Goal: Task Accomplishment & Management: Manage account settings

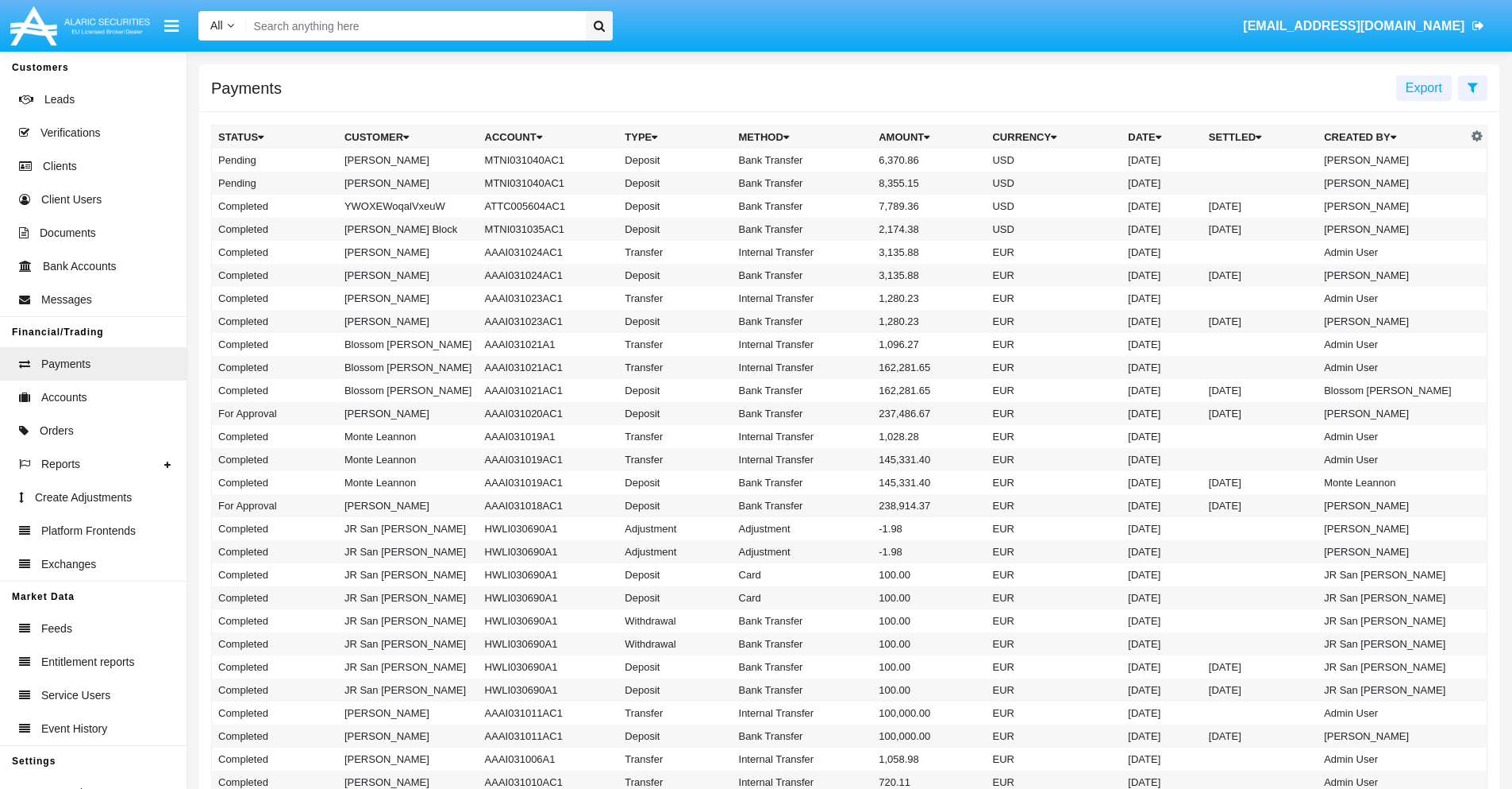
click at [1473, 86] on icon at bounding box center [1472, 86] width 10 height 12
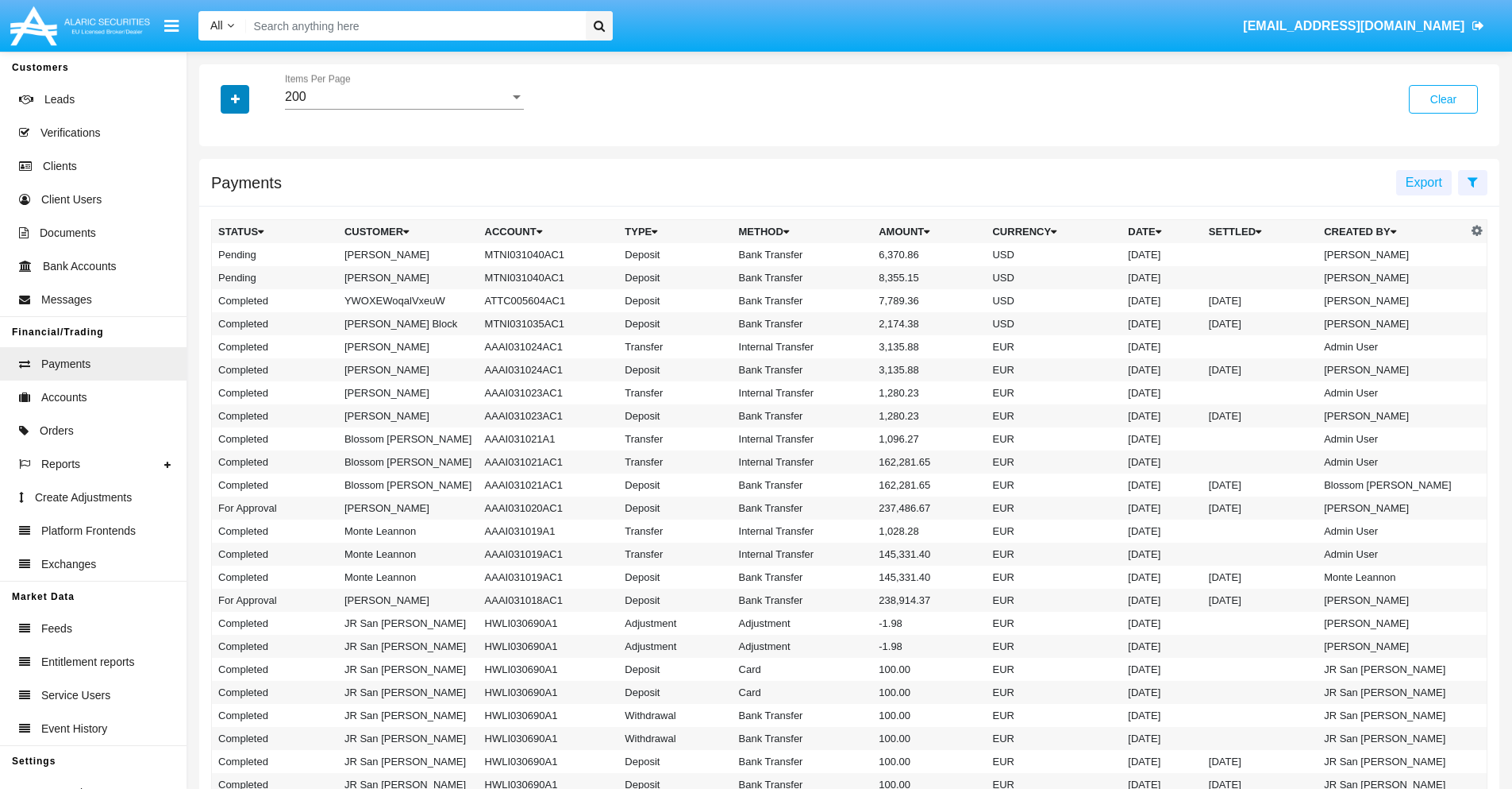
click at [235, 99] on icon "button" at bounding box center [234, 100] width 9 height 11
click at [249, 132] on span "Status" at bounding box center [249, 132] width 36 height 19
click at [218, 139] on input "Status" at bounding box center [217, 139] width 1 height 1
checkbox input "true"
click at [235, 99] on icon "button" at bounding box center [234, 100] width 9 height 11
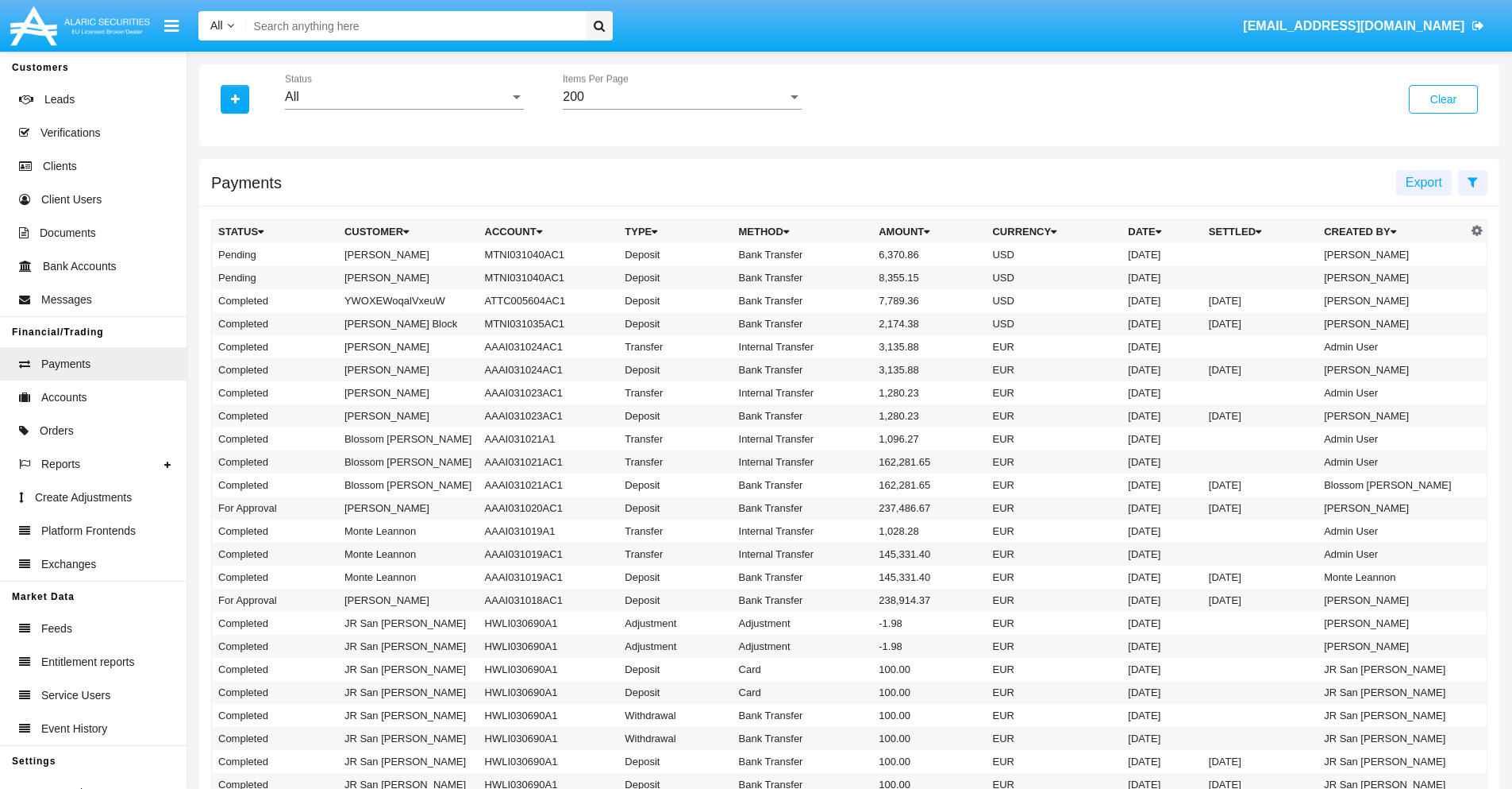
click at [404, 97] on div "All" at bounding box center [397, 97] width 225 height 14
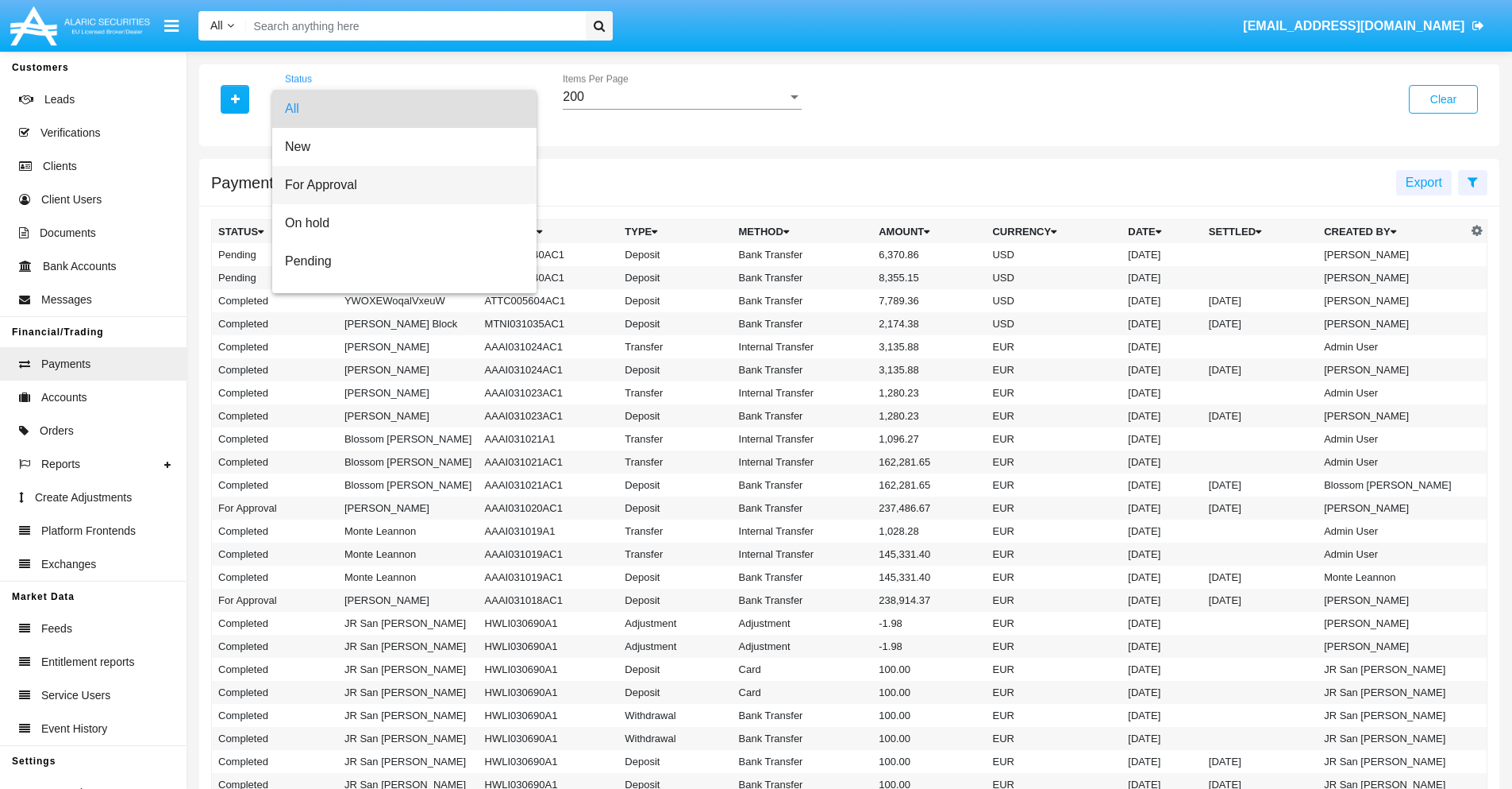
click at [399, 185] on span "For Approval" at bounding box center [404, 185] width 239 height 38
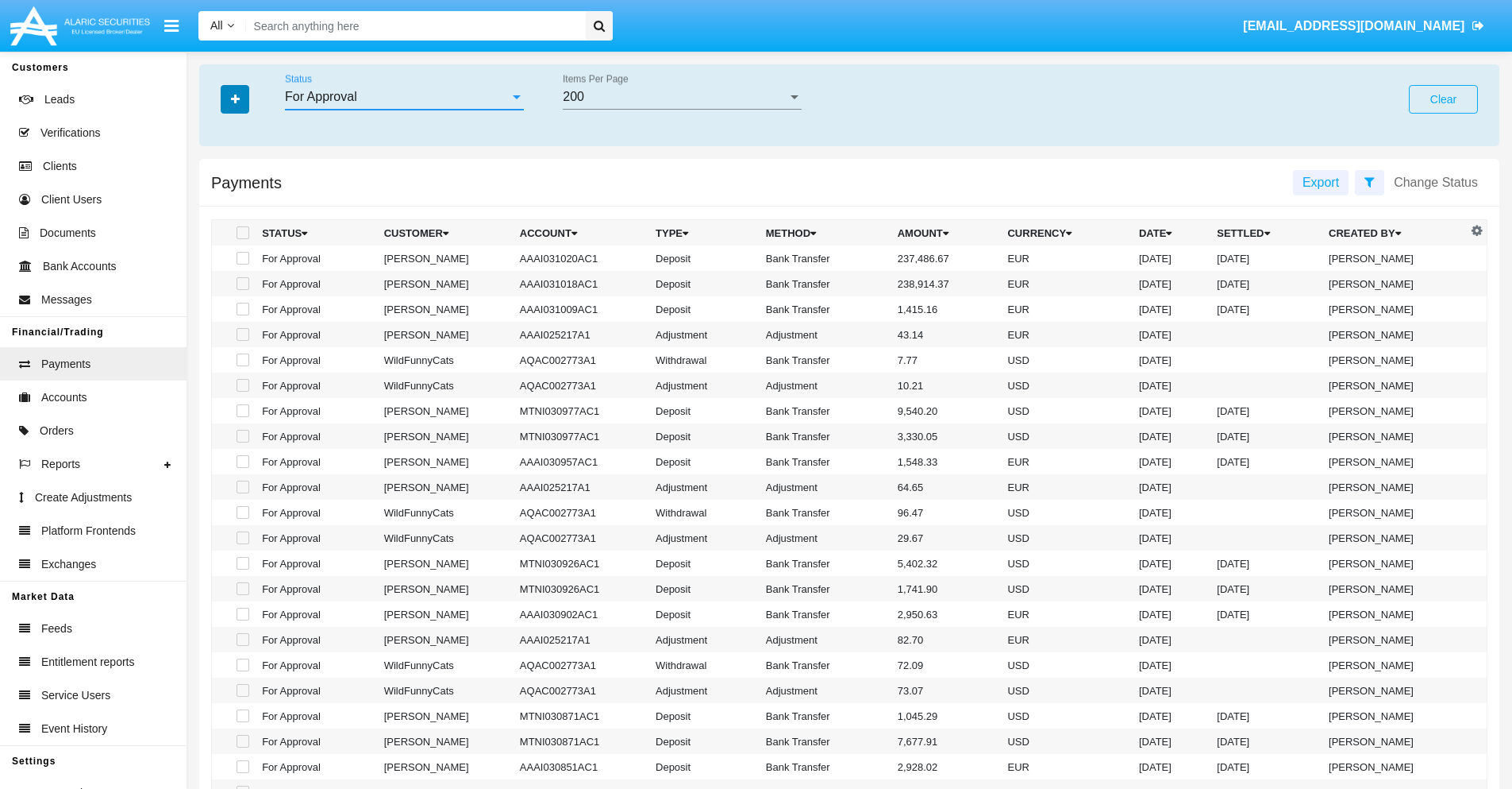
click at [235, 99] on icon "button" at bounding box center [234, 100] width 9 height 11
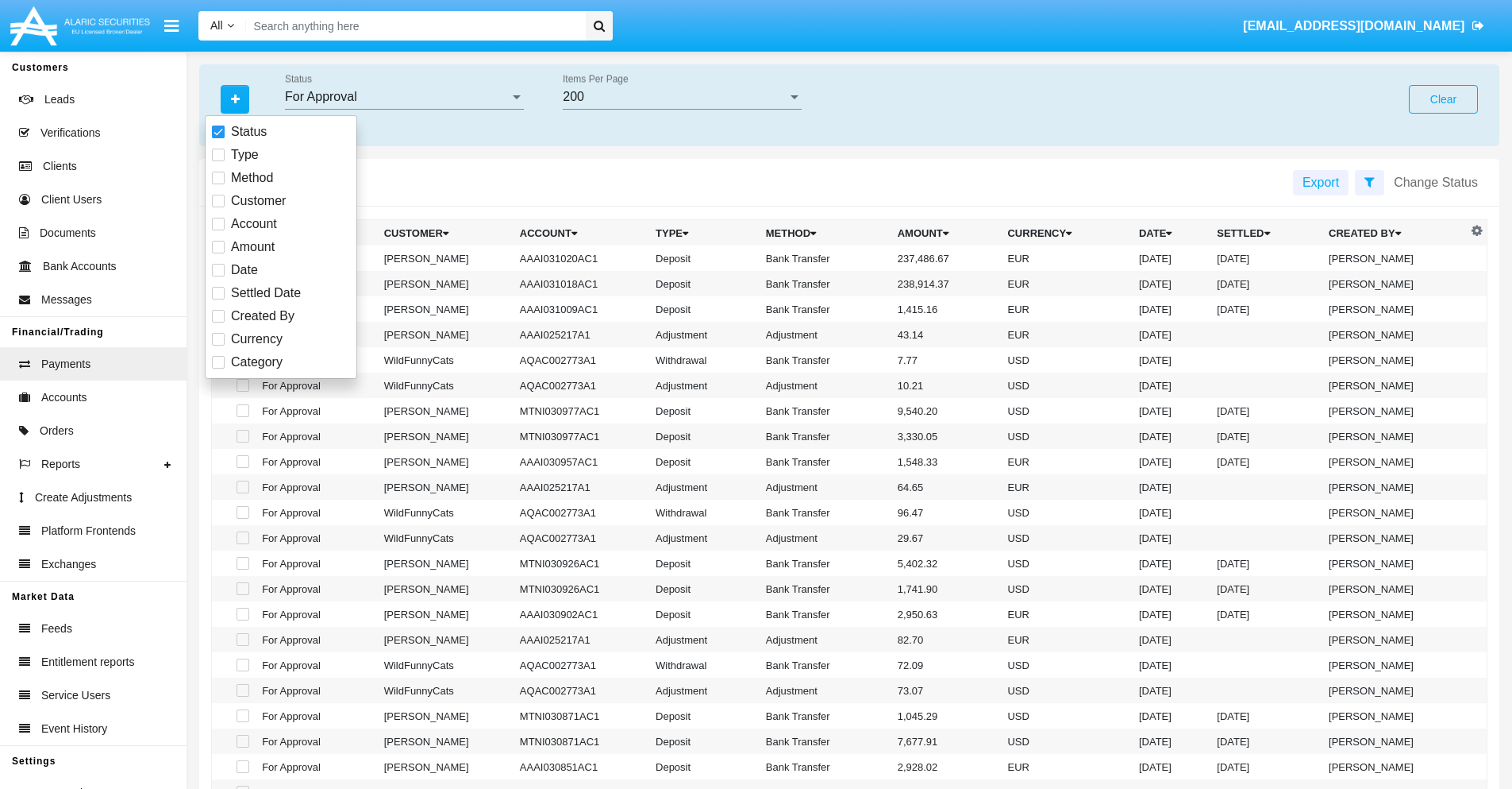
click at [256, 339] on span "Currency" at bounding box center [256, 339] width 51 height 19
click at [218, 346] on input "Currency" at bounding box center [217, 346] width 1 height 1
checkbox input "true"
click at [235, 99] on icon "button" at bounding box center [234, 100] width 9 height 11
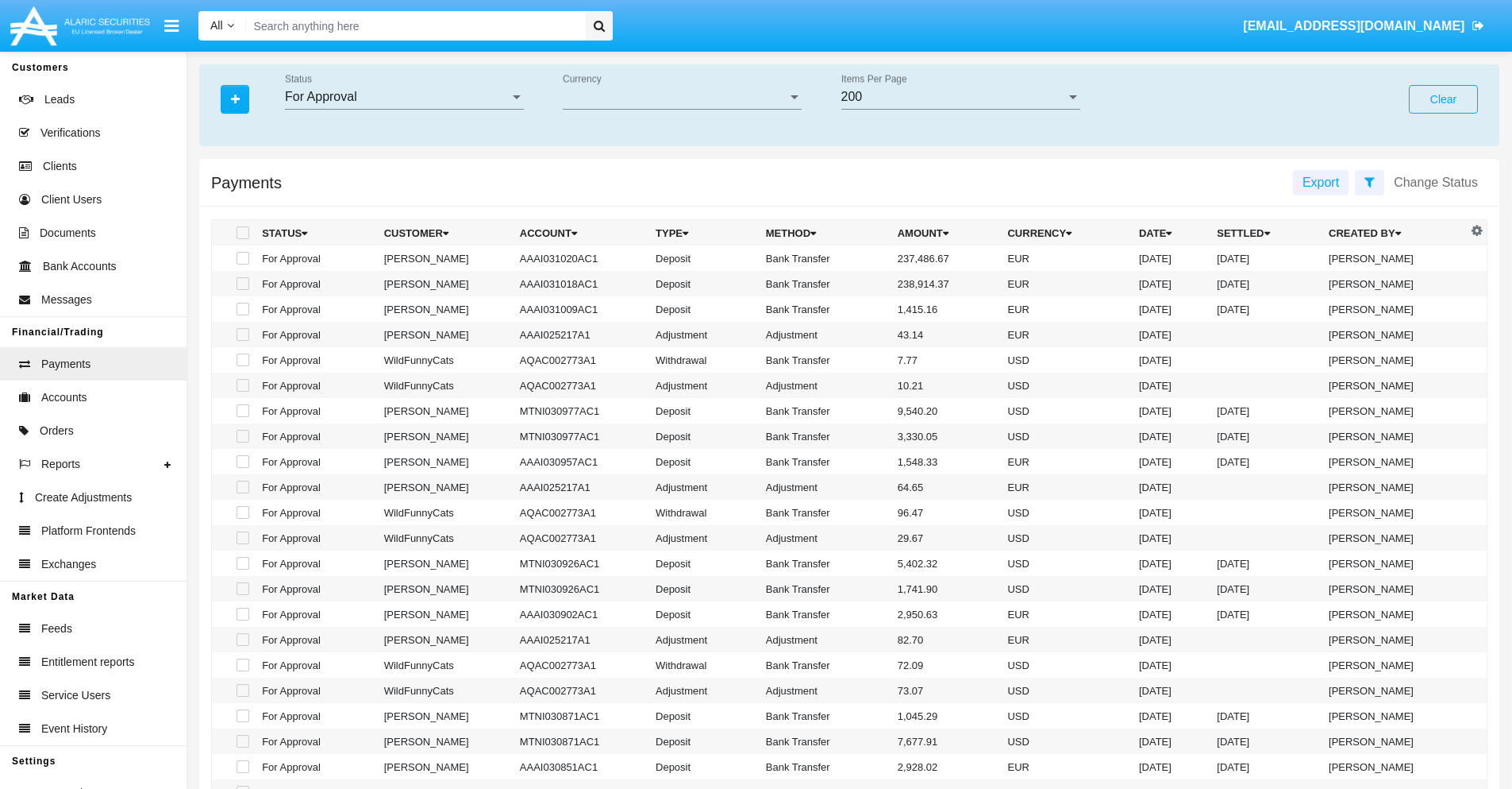
click at [681, 97] on span "Currency" at bounding box center [675, 97] width 225 height 14
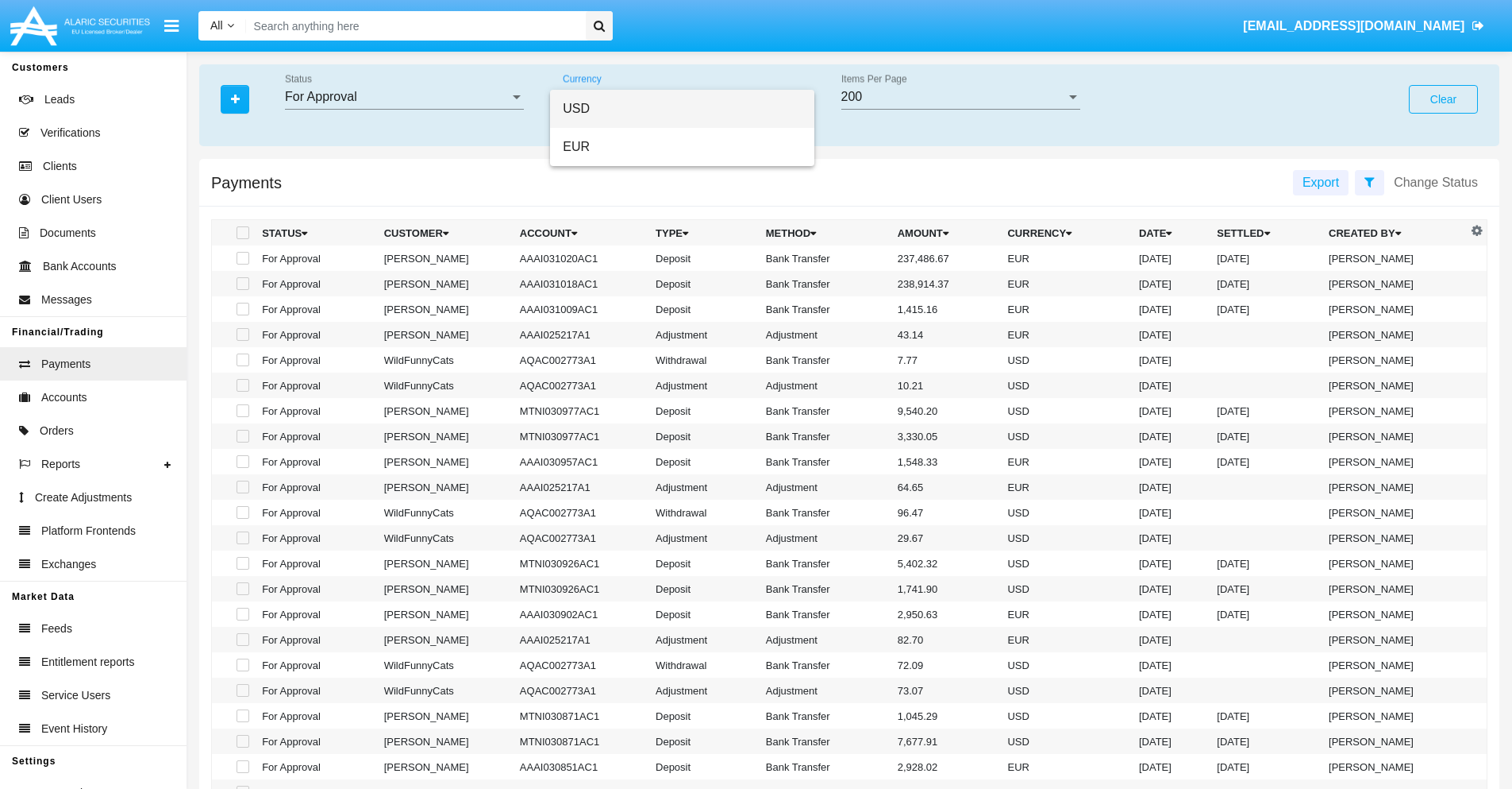
click at [681, 109] on span "USD" at bounding box center [682, 109] width 239 height 38
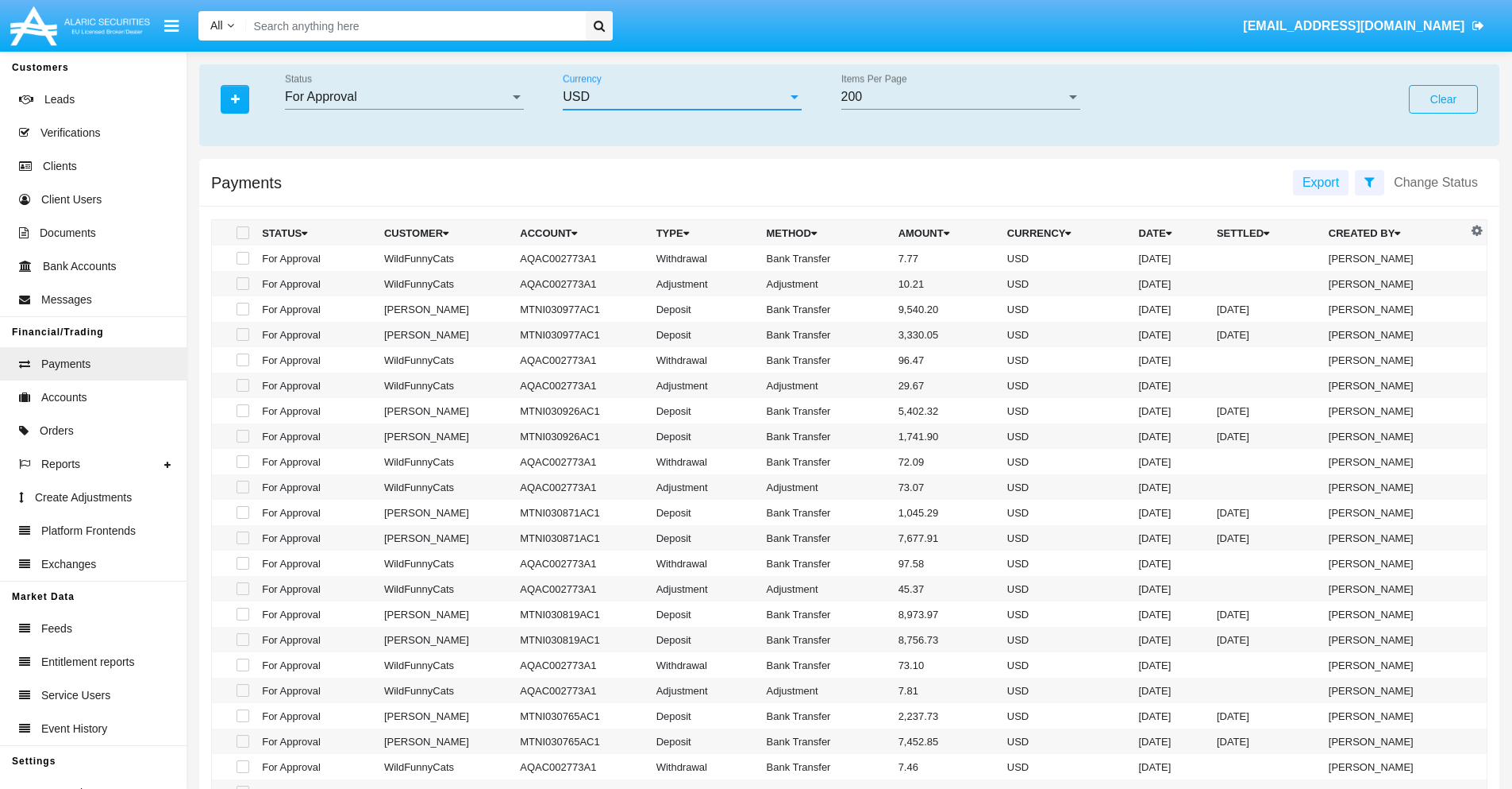
click at [241, 258] on span at bounding box center [242, 257] width 12 height 12
click at [242, 265] on input "checkbox" at bounding box center [242, 265] width 1 height 1
checkbox input "true"
click at [241, 284] on span at bounding box center [242, 283] width 12 height 12
click at [242, 290] on input "checkbox" at bounding box center [242, 290] width 1 height 1
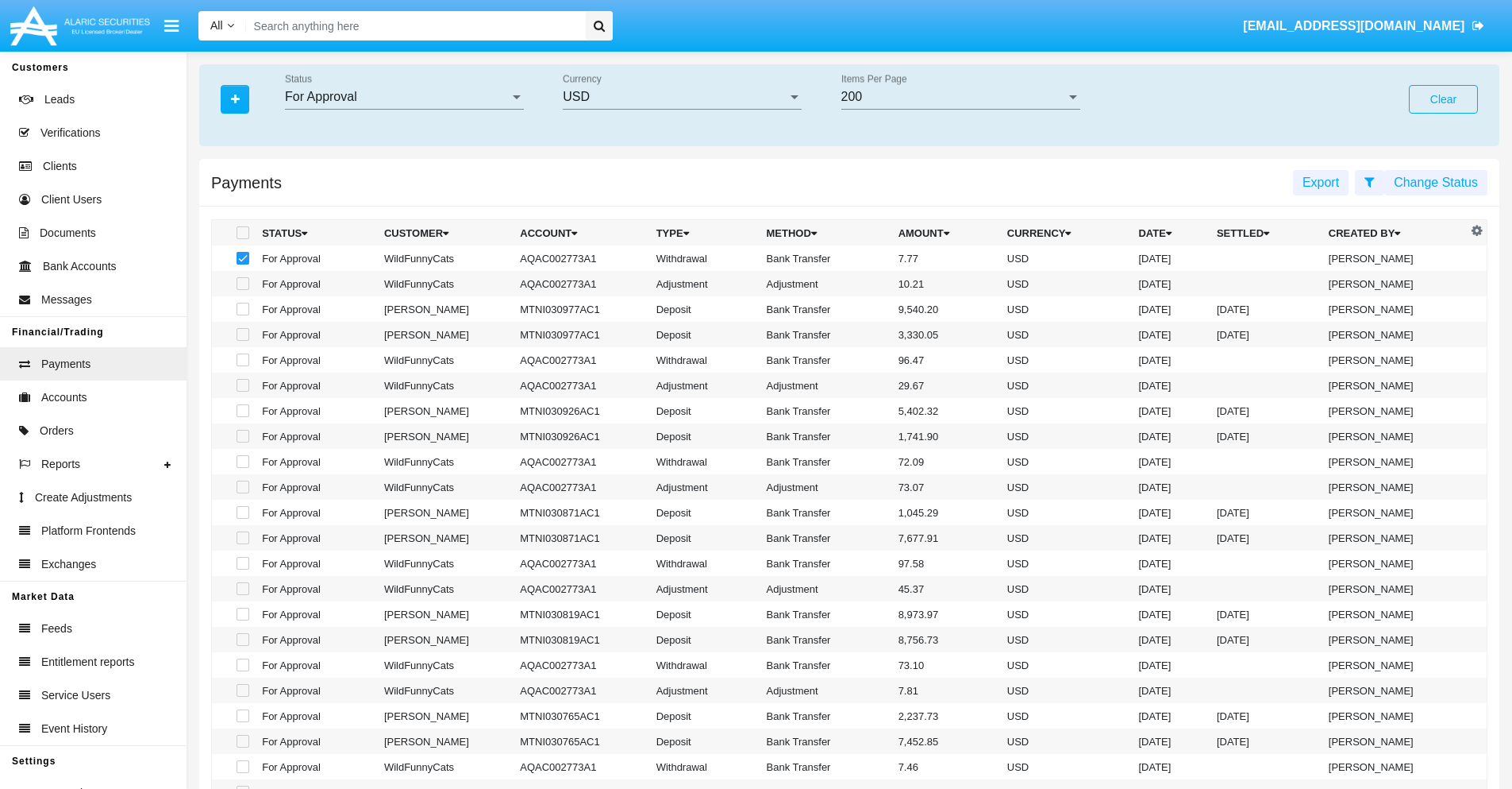
checkbox input "true"
click at [1436, 182] on button "Change Status" at bounding box center [1436, 182] width 103 height 26
